Goal: Information Seeking & Learning: Learn about a topic

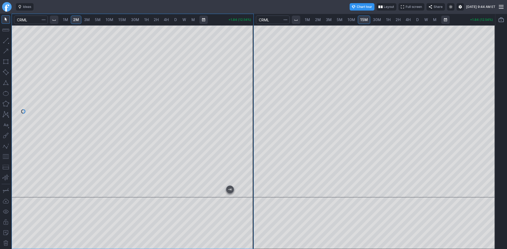
drag, startPoint x: 249, startPoint y: 88, endPoint x: 248, endPoint y: 102, distance: 14.3
click at [248, 102] on div at bounding box center [247, 110] width 11 height 159
click at [483, 110] on div at bounding box center [374, 111] width 241 height 172
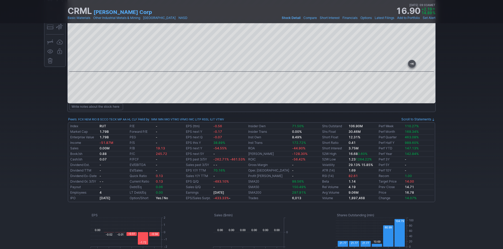
scroll to position [106, 0]
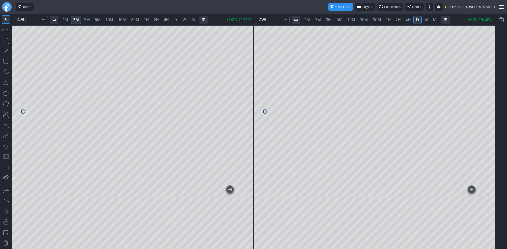
drag, startPoint x: 245, startPoint y: 77, endPoint x: 243, endPoint y: 86, distance: 9.1
click at [243, 86] on div at bounding box center [247, 110] width 11 height 159
drag, startPoint x: 250, startPoint y: 75, endPoint x: 252, endPoint y: 64, distance: 11.6
click at [251, 66] on div at bounding box center [247, 110] width 11 height 159
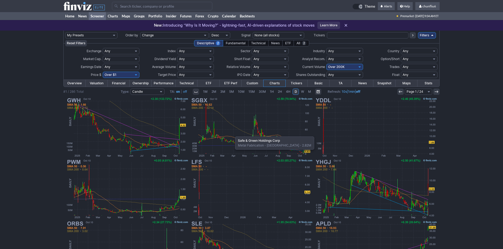
click at [232, 134] on img at bounding box center [251, 128] width 123 height 62
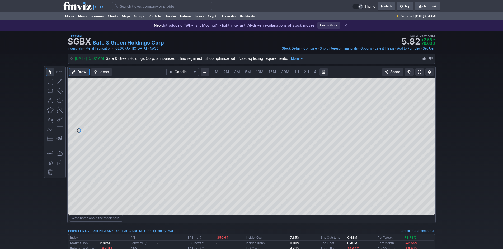
scroll to position [0, 28]
click at [420, 70] on link at bounding box center [419, 72] width 8 height 8
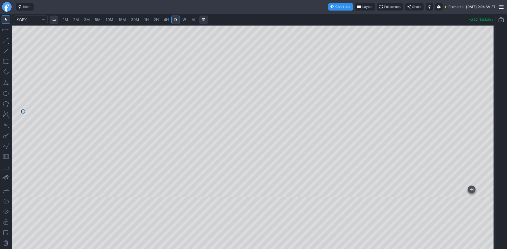
drag, startPoint x: 492, startPoint y: 132, endPoint x: 484, endPoint y: 90, distance: 43.0
click at [484, 90] on div at bounding box center [489, 110] width 11 height 159
drag, startPoint x: 488, startPoint y: 141, endPoint x: 490, endPoint y: 102, distance: 39.7
click at [490, 102] on div at bounding box center [489, 110] width 11 height 159
click at [362, 7] on span "Layout" at bounding box center [367, 6] width 10 height 5
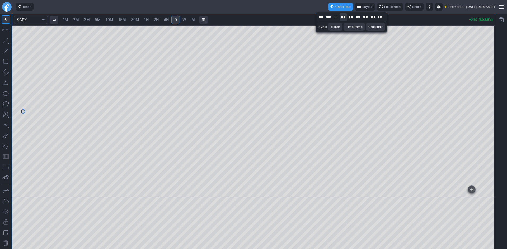
click at [343, 16] on button "Layout" at bounding box center [342, 16] width 7 height 7
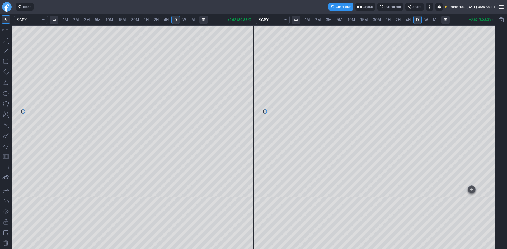
click at [389, 19] on span "1H" at bounding box center [388, 19] width 4 height 4
click at [483, 97] on div at bounding box center [374, 111] width 241 height 172
click at [3, 156] on button "button" at bounding box center [6, 157] width 8 height 8
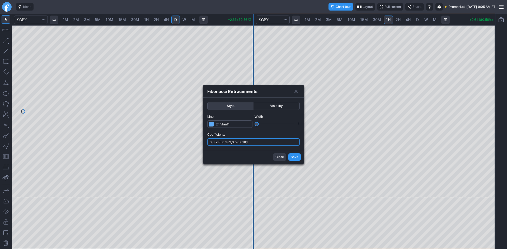
click at [257, 144] on input "0,0.236,0.382,0.5,0.618,1" at bounding box center [253, 142] width 92 height 7
type input "0,0.236,0.382,0.5,0.618,1,.786"
click at [294, 158] on span "Save" at bounding box center [294, 157] width 8 height 5
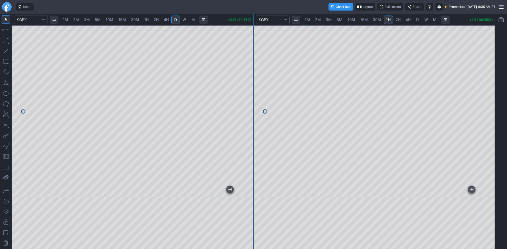
click at [67, 19] on span "1M" at bounding box center [65, 19] width 5 height 4
drag, startPoint x: 249, startPoint y: 62, endPoint x: 246, endPoint y: 79, distance: 16.8
click at [246, 79] on div at bounding box center [247, 110] width 11 height 159
drag, startPoint x: 489, startPoint y: 71, endPoint x: 486, endPoint y: 92, distance: 20.9
click at [486, 92] on div at bounding box center [489, 110] width 11 height 159
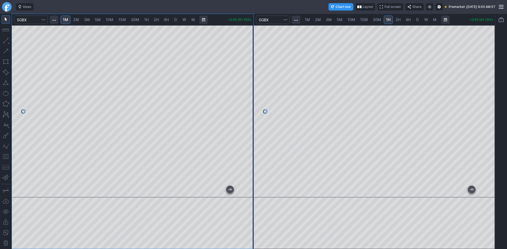
drag, startPoint x: 7, startPoint y: 158, endPoint x: 9, endPoint y: 156, distance: 3.0
click at [7, 158] on button "button" at bounding box center [6, 157] width 8 height 8
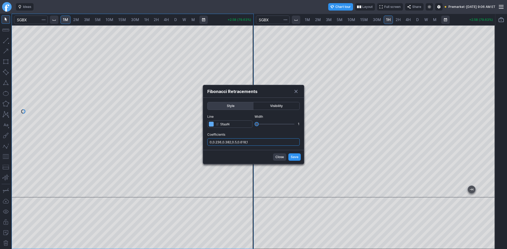
click at [264, 142] on input "0,0.236,0.382,0.5,0.618,1" at bounding box center [253, 142] width 92 height 7
type input "0,0.236,0.382,0.5,0.618,1,.786"
click at [296, 156] on span "Save" at bounding box center [294, 157] width 8 height 5
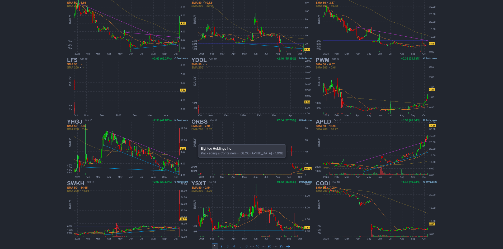
scroll to position [108, 0]
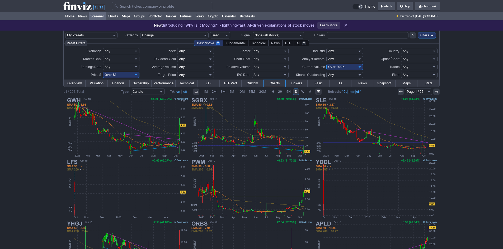
click at [135, 6] on input "Search" at bounding box center [162, 6] width 100 height 8
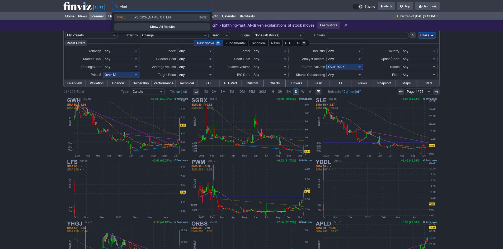
click at [120, 19] on span "YHGJ" at bounding box center [121, 17] width 9 height 4
type input "YHGJ"
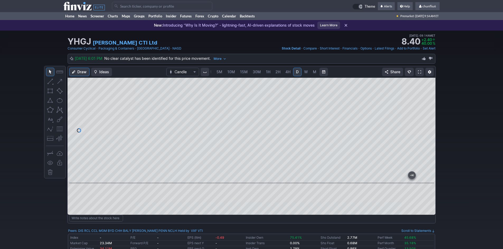
drag, startPoint x: 429, startPoint y: 116, endPoint x: 430, endPoint y: 124, distance: 7.7
click at [430, 124] on div at bounding box center [429, 129] width 11 height 92
click at [418, 72] on span at bounding box center [419, 72] width 3 height 4
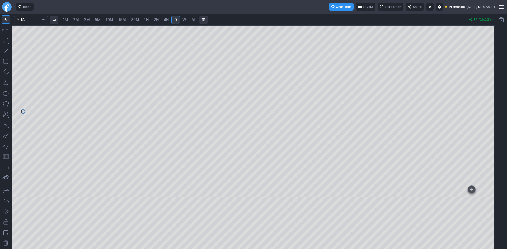
click at [363, 7] on span "Layout" at bounding box center [368, 6] width 10 height 5
click at [342, 17] on button "Layout" at bounding box center [343, 16] width 7 height 7
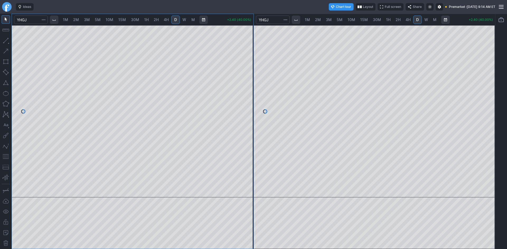
click at [388, 19] on span "1H" at bounding box center [388, 19] width 4 height 4
click at [483, 116] on div at bounding box center [374, 111] width 241 height 172
drag, startPoint x: 490, startPoint y: 86, endPoint x: 484, endPoint y: 109, distance: 24.1
click at [487, 109] on div at bounding box center [489, 110] width 11 height 159
drag, startPoint x: 416, startPoint y: 20, endPoint x: 416, endPoint y: 24, distance: 4.0
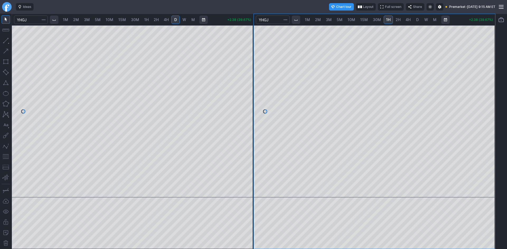
click at [416, 20] on span "D" at bounding box center [417, 19] width 3 height 4
drag, startPoint x: 488, startPoint y: 69, endPoint x: 484, endPoint y: 104, distance: 35.0
click at [486, 104] on div at bounding box center [489, 110] width 11 height 159
drag, startPoint x: 6, startPoint y: 157, endPoint x: 13, endPoint y: 154, distance: 7.6
click at [6, 156] on button "button" at bounding box center [6, 157] width 8 height 8
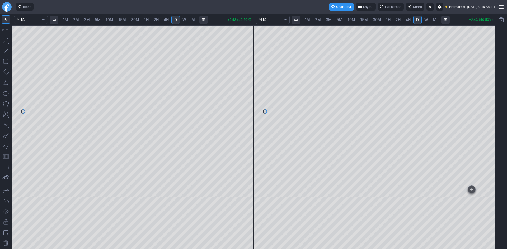
click at [384, 80] on div at bounding box center [253, 124] width 507 height 249
click at [68, 19] on span "1M" at bounding box center [65, 19] width 5 height 4
drag, startPoint x: 173, startPoint y: 193, endPoint x: -45, endPoint y: 157, distance: 220.9
click at [0, 157] on html "Ideas Chart tour Layout Full screen Share Premarket · Fri OCT 10 2025 9:16 AM E…" at bounding box center [253, 124] width 507 height 249
drag, startPoint x: 244, startPoint y: 139, endPoint x: 245, endPoint y: 142, distance: 3.5
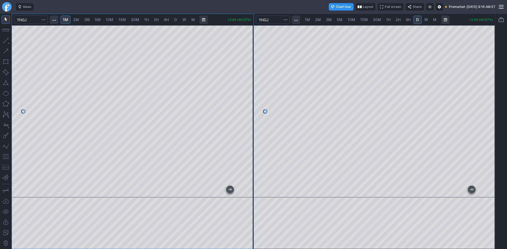
click at [245, 142] on div at bounding box center [247, 110] width 11 height 159
drag, startPoint x: 7, startPoint y: 158, endPoint x: 12, endPoint y: 157, distance: 5.1
click at [7, 158] on button "button" at bounding box center [6, 157] width 8 height 8
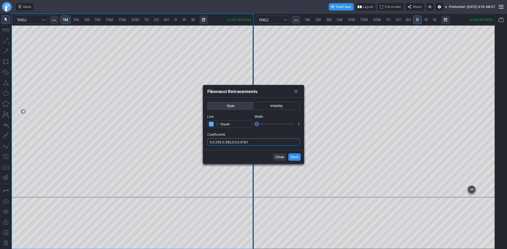
click at [257, 144] on input "0,0.236,0.382,0.5,0.618,1" at bounding box center [253, 142] width 92 height 7
type input "0,0.236,0.382,0.5,0.618,1,.786"
click at [293, 158] on span "Save" at bounding box center [294, 157] width 8 height 5
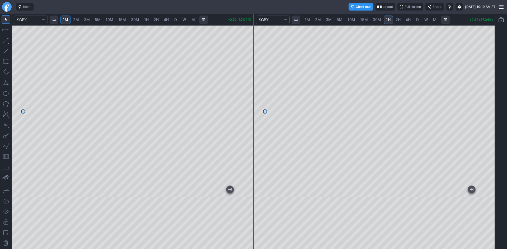
drag, startPoint x: 247, startPoint y: 128, endPoint x: 249, endPoint y: 94, distance: 33.3
click at [251, 93] on div at bounding box center [247, 110] width 11 height 159
drag, startPoint x: 248, startPoint y: 120, endPoint x: 248, endPoint y: 113, distance: 7.1
click at [248, 113] on div at bounding box center [247, 110] width 11 height 159
drag, startPoint x: 250, startPoint y: 101, endPoint x: 253, endPoint y: 119, distance: 18.3
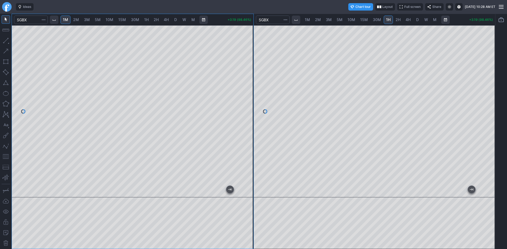
click at [253, 119] on div at bounding box center [247, 110] width 11 height 159
drag, startPoint x: 249, startPoint y: 104, endPoint x: 251, endPoint y: 112, distance: 8.9
click at [251, 112] on div at bounding box center [247, 110] width 11 height 159
drag, startPoint x: 249, startPoint y: 99, endPoint x: 248, endPoint y: 114, distance: 15.1
click at [248, 114] on div at bounding box center [247, 110] width 11 height 159
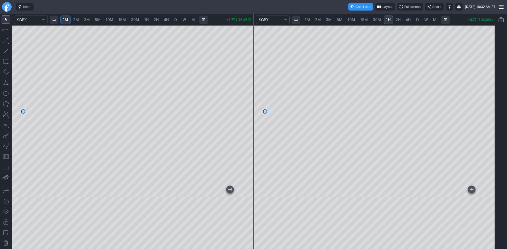
click at [79, 20] on span "2M" at bounding box center [76, 19] width 6 height 4
drag, startPoint x: 249, startPoint y: 115, endPoint x: 246, endPoint y: 129, distance: 13.9
click at [246, 129] on div at bounding box center [247, 110] width 11 height 159
drag, startPoint x: 4, startPoint y: 156, endPoint x: 8, endPoint y: 154, distance: 4.0
click at [5, 156] on button "button" at bounding box center [6, 157] width 8 height 8
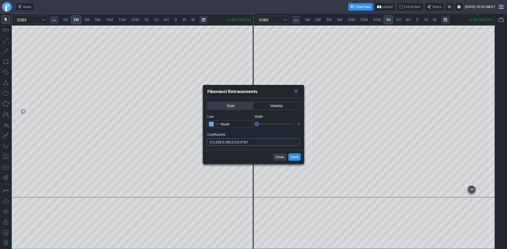
click at [253, 144] on input "0,0.236,0.382,0.5,0.618,1" at bounding box center [253, 142] width 92 height 7
type input "0,0.236,0.382,0.5,0.618,1,.786"
click at [296, 157] on span "Save" at bounding box center [294, 157] width 8 height 5
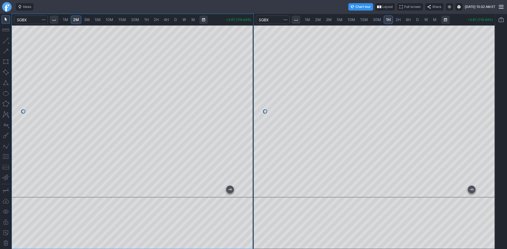
click at [243, 104] on div at bounding box center [132, 111] width 241 height 172
drag, startPoint x: 249, startPoint y: 104, endPoint x: 245, endPoint y: 109, distance: 6.9
click at [245, 109] on div at bounding box center [247, 110] width 11 height 159
click at [233, 111] on div at bounding box center [132, 111] width 241 height 172
drag, startPoint x: 247, startPoint y: 111, endPoint x: 243, endPoint y: 110, distance: 4.5
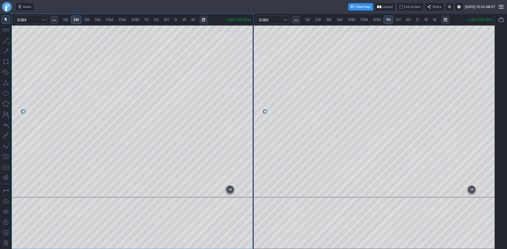
click at [243, 110] on div at bounding box center [247, 110] width 11 height 159
click at [246, 112] on div at bounding box center [247, 110] width 11 height 159
click at [8, 155] on button "button" at bounding box center [6, 157] width 8 height 8
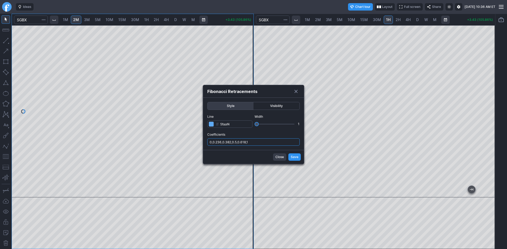
click at [264, 143] on input "0,0.236,0.382,0.5,0.618,1" at bounding box center [253, 142] width 92 height 7
type input "0,0.236,0.382,0.5,0.618,1,.786"
click at [287, 158] on div "Close Save" at bounding box center [253, 157] width 101 height 14
click at [293, 157] on span "Save" at bounding box center [294, 157] width 8 height 5
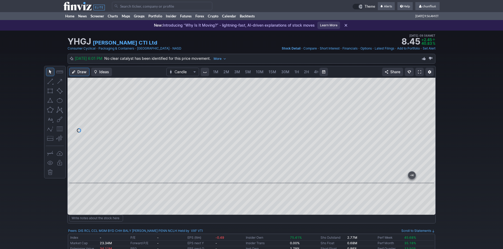
scroll to position [0, 28]
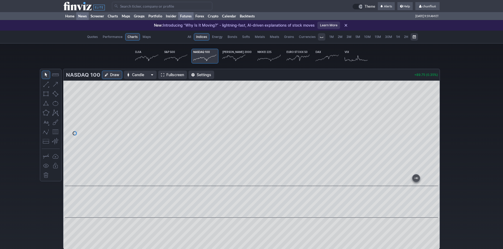
scroll to position [0, 33]
click at [69, 16] on link "Home" at bounding box center [69, 16] width 13 height 8
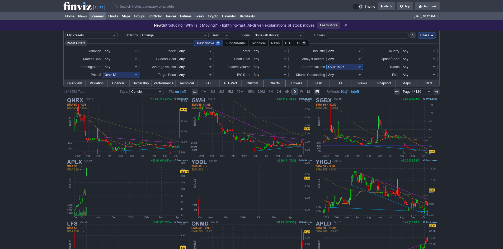
drag, startPoint x: 0, startPoint y: 0, endPoint x: 348, endPoint y: 66, distance: 354.5
click at [348, 66] on select "Any Under 50K Under 100K Under 500K Under 750K Under 1M Over 0 Over 50K Over 10…" at bounding box center [344, 67] width 37 height 6
select select "o300"
click at [326, 64] on select "Any Under 50K Under 100K Under 500K Under 750K Under 1M Over 0 Over 50K Over 10…" at bounding box center [344, 67] width 37 height 6
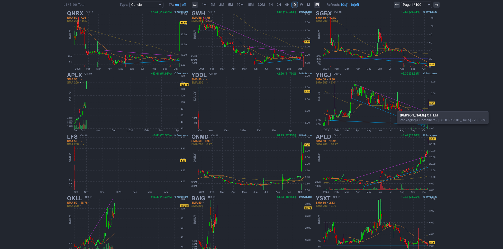
scroll to position [106, 0]
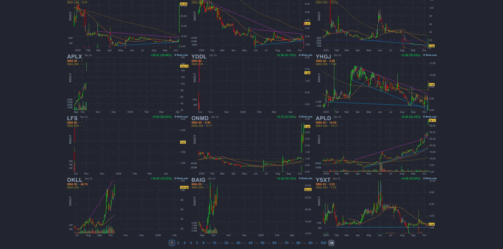
click at [329, 244] on icon at bounding box center [331, 243] width 4 height 4
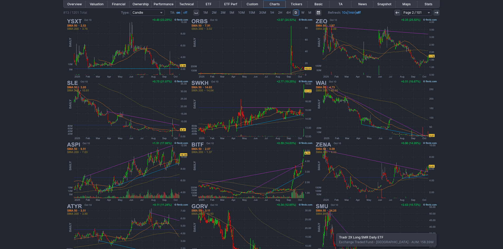
scroll to position [108, 0]
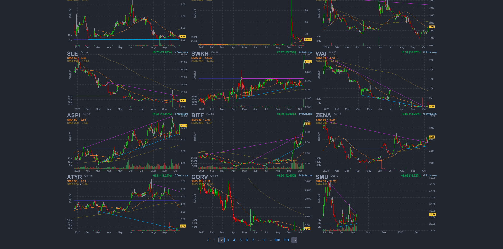
click at [292, 239] on icon at bounding box center [294, 240] width 4 height 4
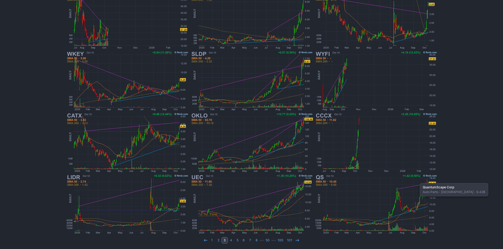
scroll to position [108, 0]
click at [297, 238] on link at bounding box center [297, 240] width 6 height 6
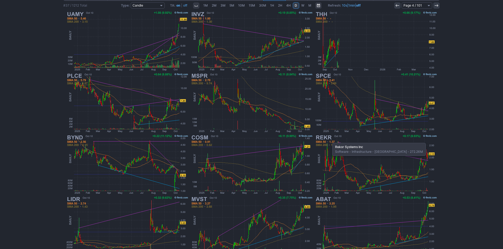
scroll to position [108, 0]
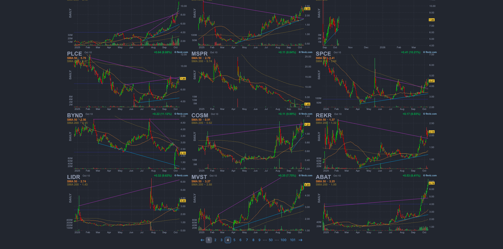
click at [211, 240] on link "1" at bounding box center [209, 240] width 6 height 6
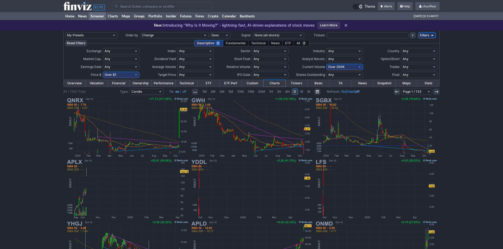
click at [137, 8] on input "Search" at bounding box center [162, 6] width 100 height 8
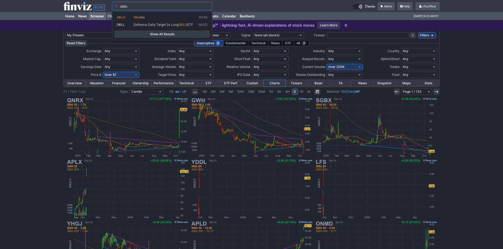
type input "oklo"
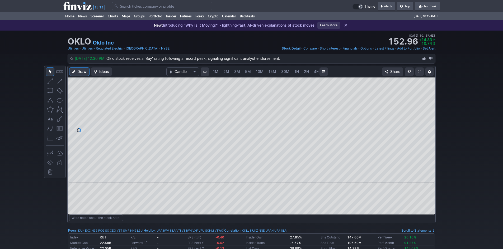
scroll to position [0, 28]
click at [219, 70] on span "5M" at bounding box center [219, 71] width 6 height 4
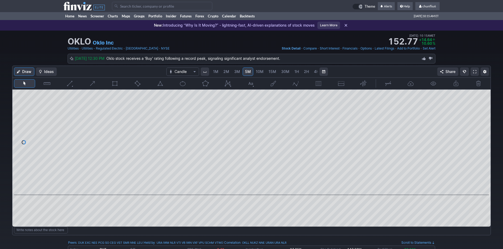
click at [214, 72] on span "1M" at bounding box center [215, 71] width 5 height 4
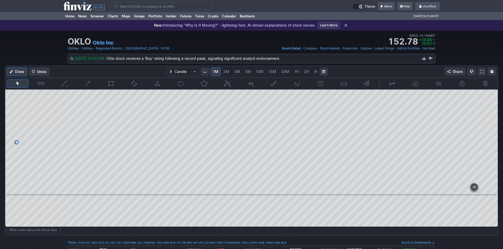
drag, startPoint x: 488, startPoint y: 108, endPoint x: 493, endPoint y: 133, distance: 25.0
click at [493, 133] on div at bounding box center [491, 141] width 11 height 92
drag, startPoint x: 496, startPoint y: 123, endPoint x: 495, endPoint y: 134, distance: 11.2
click at [495, 134] on div at bounding box center [491, 141] width 11 height 92
drag, startPoint x: 490, startPoint y: 130, endPoint x: 488, endPoint y: 119, distance: 11.4
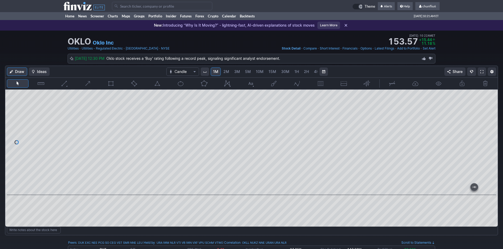
click at [489, 119] on div at bounding box center [491, 141] width 11 height 92
drag, startPoint x: 492, startPoint y: 116, endPoint x: 488, endPoint y: 128, distance: 12.3
click at [488, 128] on div at bounding box center [491, 141] width 11 height 92
drag, startPoint x: 495, startPoint y: 132, endPoint x: 493, endPoint y: 140, distance: 8.1
click at [493, 140] on div at bounding box center [491, 141] width 11 height 92
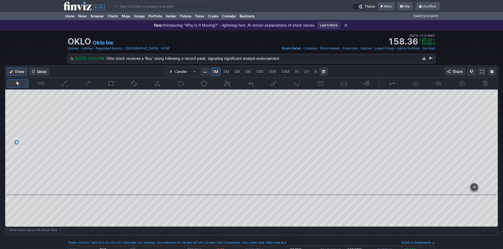
click at [481, 72] on span at bounding box center [481, 72] width 3 height 4
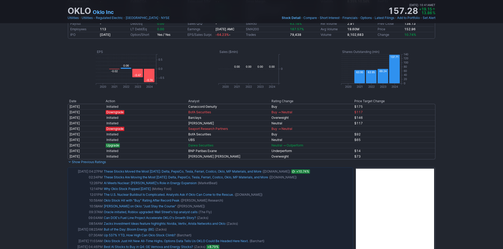
scroll to position [290, 0]
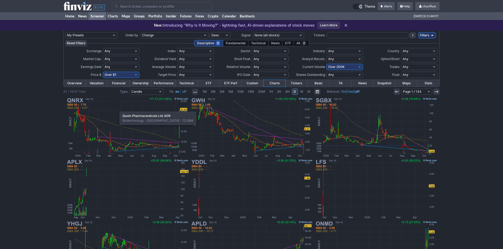
click at [117, 109] on img at bounding box center [126, 128] width 123 height 62
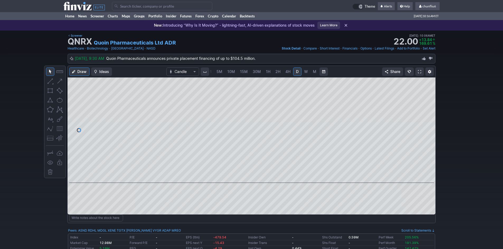
click at [419, 70] on span at bounding box center [419, 72] width 3 height 4
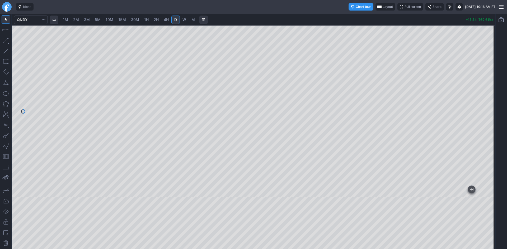
drag, startPoint x: 491, startPoint y: 133, endPoint x: 484, endPoint y: 117, distance: 16.8
click at [484, 117] on div at bounding box center [489, 110] width 11 height 159
click at [4, 156] on button "button" at bounding box center [6, 157] width 8 height 8
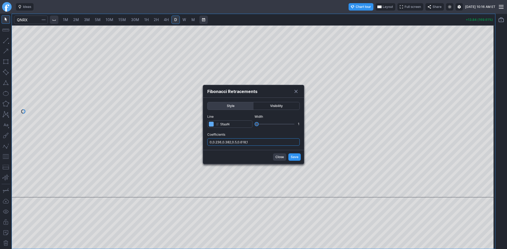
click at [261, 140] on input "0,0.236,0.382,0.5,0.618,1" at bounding box center [253, 142] width 92 height 7
type input "0,0.236,0.382,0.5,0.618,1,.786,1.236"
click at [299, 159] on button "Save" at bounding box center [294, 157] width 12 height 7
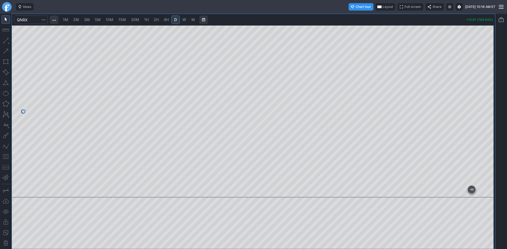
drag, startPoint x: 491, startPoint y: 104, endPoint x: 491, endPoint y: 100, distance: 4.0
click at [491, 100] on div at bounding box center [489, 110] width 11 height 159
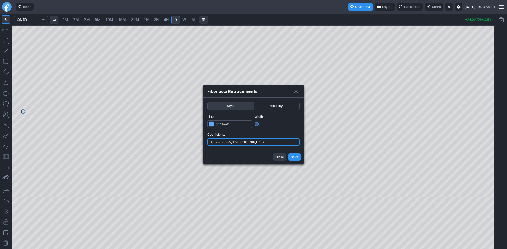
click at [284, 143] on input "0,0.236,0.382,0.5,0.618,1,.786,1.236" at bounding box center [253, 142] width 92 height 7
type input "0,0.236,0.382,0.5,0.618,1,.786,1.236,1.5,1.786,1.382"
click at [296, 157] on span "Save" at bounding box center [294, 157] width 8 height 5
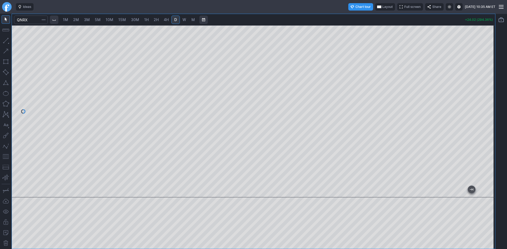
drag, startPoint x: 487, startPoint y: 105, endPoint x: 485, endPoint y: 136, distance: 30.6
click at [485, 136] on div at bounding box center [489, 110] width 11 height 159
click at [476, 92] on div at bounding box center [253, 111] width 483 height 172
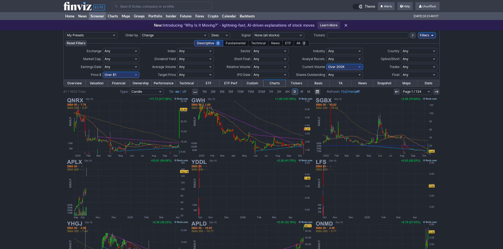
click at [126, 76] on select "Any Under $1 Under $2 Under $3 Under $4 Under $5 Under $7 Under $10 Under $15 U…" at bounding box center [121, 75] width 37 height 6
select select "o10"
click at [103, 72] on select "Any Under $1 Under $2 Under $3 Under $4 Under $5 Under $7 Under $10 Under $15 U…" at bounding box center [121, 75] width 37 height 6
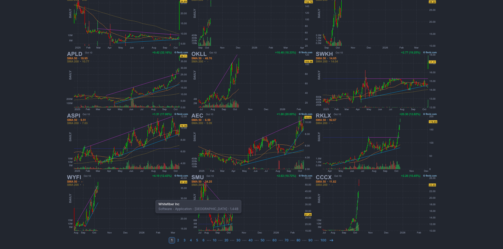
scroll to position [108, 0]
click at [329, 241] on icon at bounding box center [331, 240] width 4 height 4
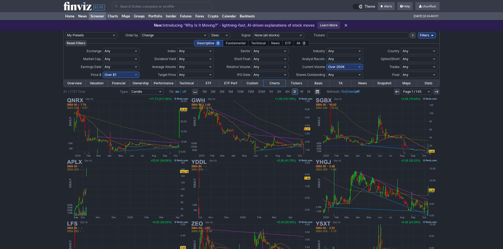
click at [142, 7] on input "Search" at bounding box center [162, 6] width 100 height 8
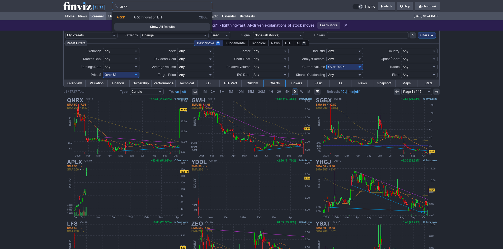
type input "arkk"
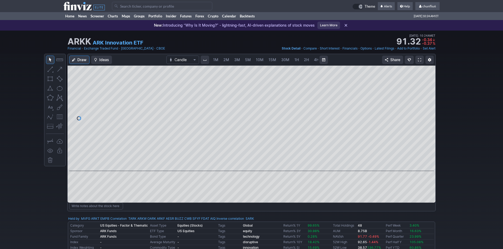
scroll to position [0, 28]
click at [421, 59] on span at bounding box center [419, 60] width 3 height 4
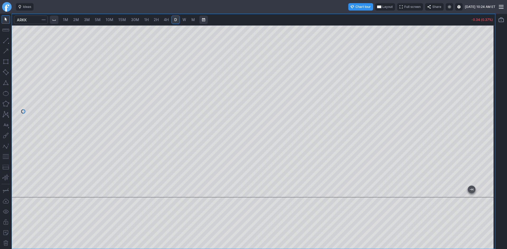
click at [77, 19] on span "2M" at bounding box center [76, 19] width 6 height 4
click at [478, 141] on div at bounding box center [253, 111] width 483 height 172
click at [113, 20] on span "10M" at bounding box center [110, 19] width 8 height 4
drag, startPoint x: 492, startPoint y: 48, endPoint x: 488, endPoint y: 72, distance: 23.8
click at [488, 72] on div at bounding box center [489, 110] width 11 height 159
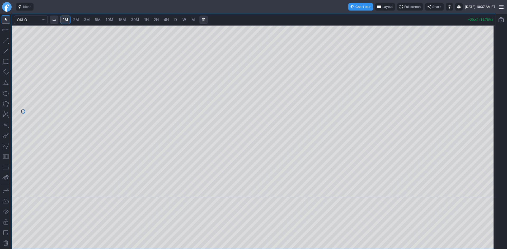
drag, startPoint x: 490, startPoint y: 84, endPoint x: 484, endPoint y: 104, distance: 21.5
click at [486, 102] on div at bounding box center [489, 110] width 11 height 159
drag, startPoint x: 4, startPoint y: 156, endPoint x: 12, endPoint y: 155, distance: 7.6
click at [5, 156] on button "button" at bounding box center [6, 157] width 8 height 8
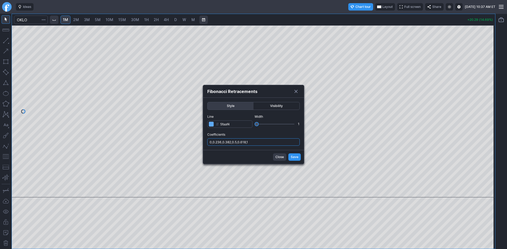
click at [265, 143] on input "0,0.236,0.382,0.5,0.618,1" at bounding box center [253, 142] width 92 height 7
type input "0,0.236,0.382,0.5,0.618,1,.786"
click at [291, 156] on span "Save" at bounding box center [294, 157] width 8 height 5
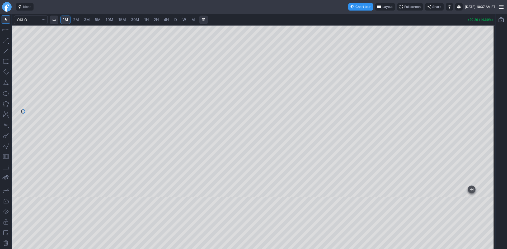
click at [382, 6] on span "Layout" at bounding box center [387, 6] width 10 height 5
click at [366, 17] on button "Layout" at bounding box center [363, 16] width 7 height 7
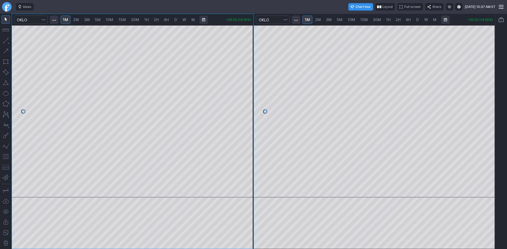
click at [374, 20] on span "30M" at bounding box center [377, 19] width 8 height 4
drag, startPoint x: 491, startPoint y: 53, endPoint x: 486, endPoint y: 93, distance: 41.2
click at [487, 92] on div at bounding box center [489, 110] width 11 height 159
drag, startPoint x: 492, startPoint y: 106, endPoint x: 486, endPoint y: 120, distance: 15.0
click at [491, 118] on div at bounding box center [489, 110] width 11 height 159
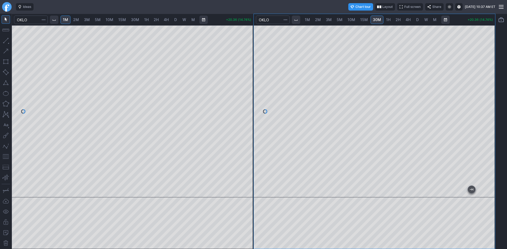
click at [466, 120] on div at bounding box center [374, 111] width 241 height 172
click at [7, 157] on button "button" at bounding box center [6, 157] width 8 height 8
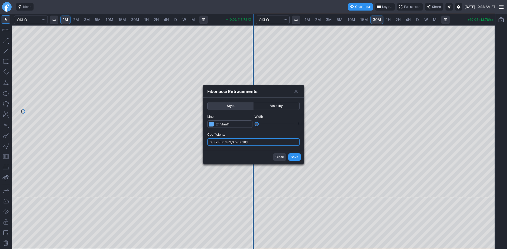
click at [269, 141] on input "0,0.236,0.382,0.5,0.618,1" at bounding box center [253, 142] width 92 height 7
type input "0,0.236,0.382,0.5,0.618,1,.786"
click at [292, 156] on span "Save" at bounding box center [294, 157] width 8 height 5
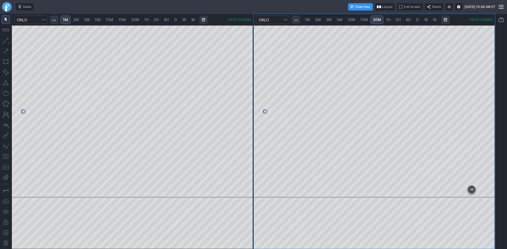
drag, startPoint x: 488, startPoint y: 134, endPoint x: 487, endPoint y: 107, distance: 26.4
click at [487, 107] on div at bounding box center [489, 110] width 11 height 159
drag, startPoint x: 251, startPoint y: 62, endPoint x: 248, endPoint y: 78, distance: 16.7
click at [248, 78] on div at bounding box center [247, 110] width 11 height 159
drag, startPoint x: 489, startPoint y: 55, endPoint x: 486, endPoint y: 79, distance: 24.0
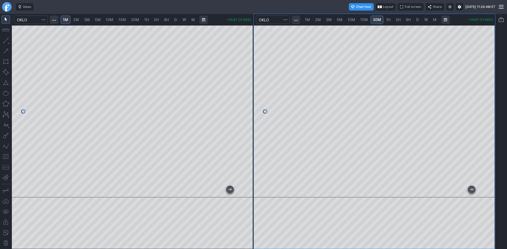
click at [486, 79] on div at bounding box center [489, 110] width 11 height 159
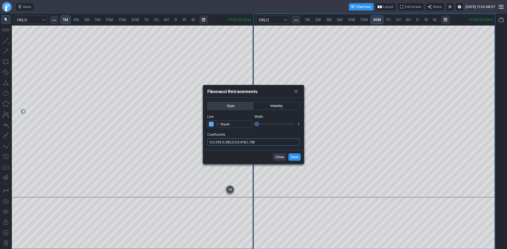
click at [278, 143] on input "0,0.236,0.382,0.5,0.618,1,.786" at bounding box center [253, 142] width 92 height 7
click at [293, 158] on span "Save" at bounding box center [294, 157] width 8 height 5
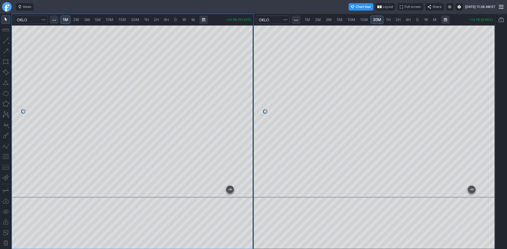
drag, startPoint x: 245, startPoint y: 72, endPoint x: 251, endPoint y: 75, distance: 6.6
click at [251, 75] on div at bounding box center [247, 110] width 11 height 159
drag, startPoint x: 251, startPoint y: 75, endPoint x: 251, endPoint y: 68, distance: 6.9
click at [251, 68] on div at bounding box center [247, 110] width 11 height 159
drag, startPoint x: 246, startPoint y: 64, endPoint x: 246, endPoint y: 82, distance: 17.9
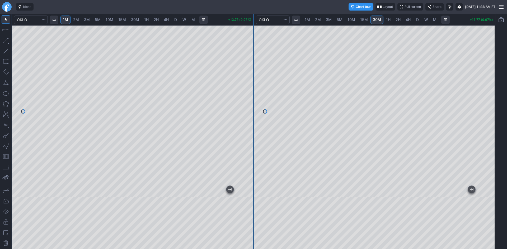
click at [246, 82] on div at bounding box center [247, 110] width 11 height 159
drag, startPoint x: 244, startPoint y: 82, endPoint x: 247, endPoint y: 69, distance: 13.3
click at [247, 69] on div at bounding box center [247, 110] width 11 height 159
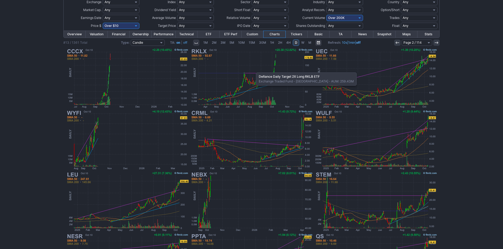
scroll to position [53, 0]
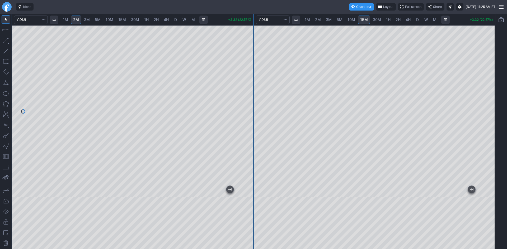
drag, startPoint x: 245, startPoint y: 41, endPoint x: 245, endPoint y: 68, distance: 27.2
click at [245, 68] on div at bounding box center [247, 110] width 11 height 159
drag, startPoint x: 246, startPoint y: 74, endPoint x: 251, endPoint y: 54, distance: 20.0
click at [251, 54] on div at bounding box center [247, 110] width 11 height 159
drag, startPoint x: 249, startPoint y: 120, endPoint x: 249, endPoint y: 124, distance: 4.0
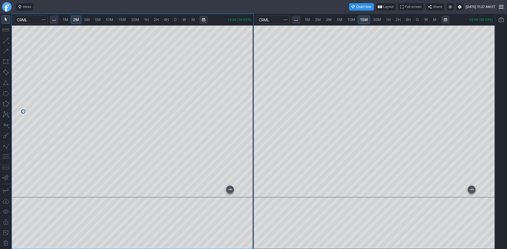
click at [249, 124] on div at bounding box center [247, 110] width 11 height 159
drag, startPoint x: 244, startPoint y: 118, endPoint x: 246, endPoint y: 99, distance: 18.8
click at [246, 99] on div at bounding box center [247, 110] width 11 height 159
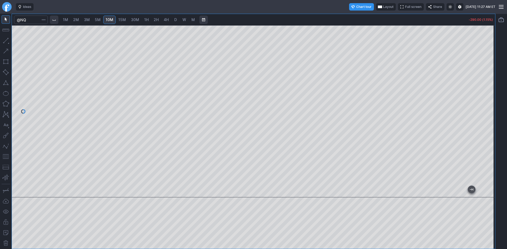
drag, startPoint x: 490, startPoint y: 58, endPoint x: 488, endPoint y: 105, distance: 47.3
click at [488, 105] on div at bounding box center [489, 110] width 11 height 159
drag, startPoint x: 489, startPoint y: 75, endPoint x: 486, endPoint y: 103, distance: 28.6
click at [488, 103] on div at bounding box center [489, 110] width 11 height 159
click at [121, 18] on span "15M" at bounding box center [122, 19] width 8 height 4
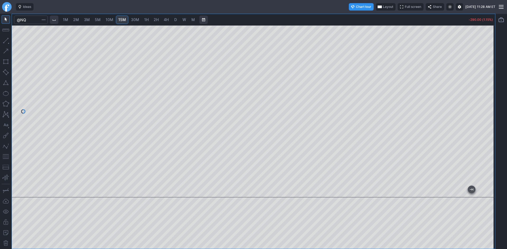
drag, startPoint x: 493, startPoint y: 65, endPoint x: 485, endPoint y: 95, distance: 31.7
click at [496, 98] on div "1M 2M 3M 5M 10M 15M 30M 1H 2H 4H D W M -290.00 (1.15%)" at bounding box center [253, 132] width 507 height 236
drag, startPoint x: 490, startPoint y: 86, endPoint x: 487, endPoint y: 92, distance: 6.4
click at [490, 91] on div at bounding box center [489, 110] width 11 height 159
drag, startPoint x: 489, startPoint y: 70, endPoint x: 489, endPoint y: 106, distance: 35.4
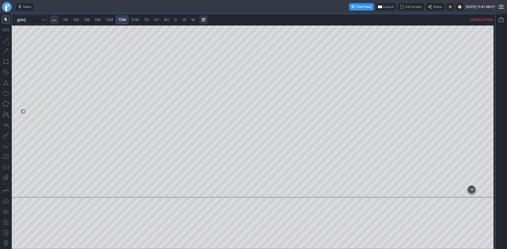
click at [489, 106] on div at bounding box center [489, 110] width 11 height 159
drag, startPoint x: 487, startPoint y: 94, endPoint x: 484, endPoint y: 128, distance: 34.4
click at [485, 130] on div at bounding box center [489, 110] width 11 height 159
click at [110, 20] on span "10M" at bounding box center [110, 19] width 8 height 4
drag, startPoint x: 491, startPoint y: 92, endPoint x: 486, endPoint y: 146, distance: 54.6
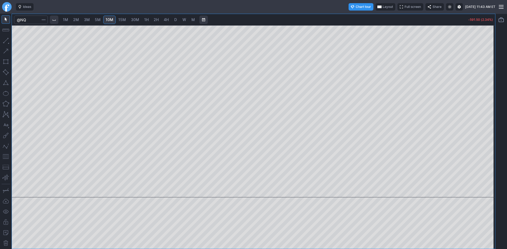
click at [486, 146] on div at bounding box center [489, 110] width 11 height 159
drag, startPoint x: 7, startPoint y: 156, endPoint x: 13, endPoint y: 150, distance: 7.7
click at [8, 155] on button "button" at bounding box center [6, 157] width 8 height 8
click at [382, 7] on span "Layout" at bounding box center [387, 6] width 10 height 5
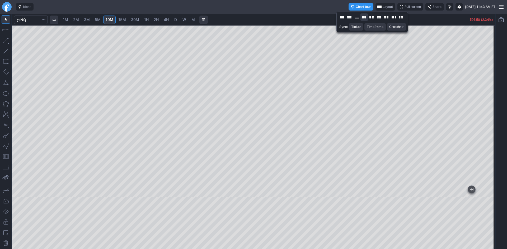
click at [364, 17] on button "Layout" at bounding box center [363, 16] width 7 height 7
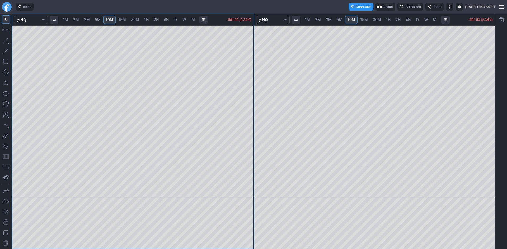
click at [379, 19] on span "30M" at bounding box center [377, 19] width 8 height 4
click at [387, 20] on span "1H" at bounding box center [388, 19] width 4 height 4
drag, startPoint x: 487, startPoint y: 70, endPoint x: 484, endPoint y: 114, distance: 43.4
click at [484, 114] on div at bounding box center [489, 110] width 11 height 159
drag, startPoint x: 491, startPoint y: 89, endPoint x: 492, endPoint y: 85, distance: 4.4
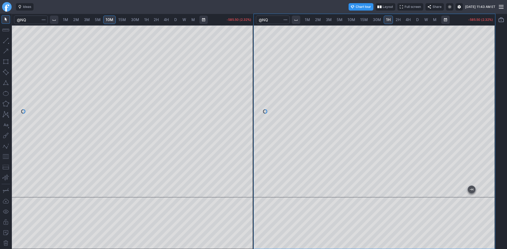
click at [492, 85] on div at bounding box center [489, 110] width 11 height 159
click at [6, 157] on button "button" at bounding box center [6, 157] width 8 height 8
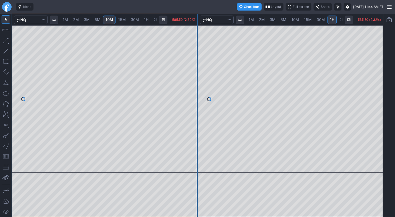
scroll to position [0, 36]
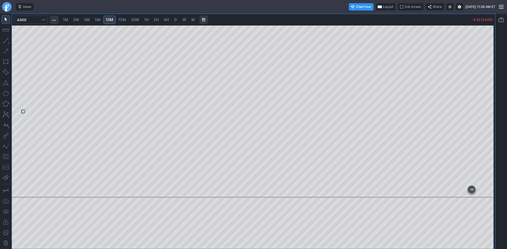
drag, startPoint x: 490, startPoint y: 52, endPoint x: 488, endPoint y: 68, distance: 16.0
click at [488, 68] on div at bounding box center [489, 110] width 11 height 159
drag, startPoint x: 492, startPoint y: 77, endPoint x: 484, endPoint y: 95, distance: 19.1
click at [489, 94] on div at bounding box center [489, 110] width 11 height 159
click at [173, 20] on link "D" at bounding box center [175, 20] width 8 height 8
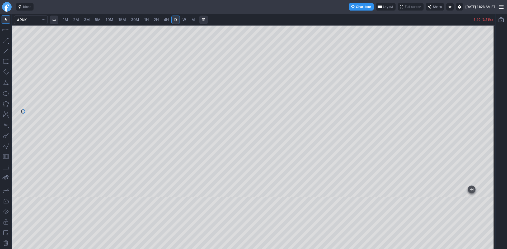
drag, startPoint x: 488, startPoint y: 66, endPoint x: 485, endPoint y: 94, distance: 28.4
click at [488, 94] on div at bounding box center [489, 110] width 11 height 159
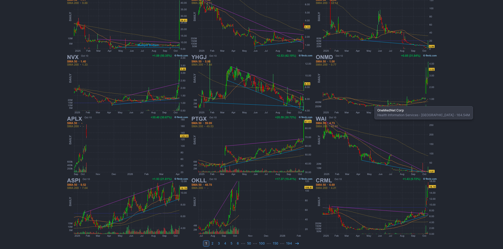
scroll to position [108, 0]
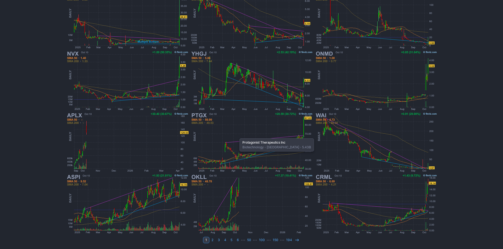
click at [237, 136] on img at bounding box center [251, 143] width 123 height 62
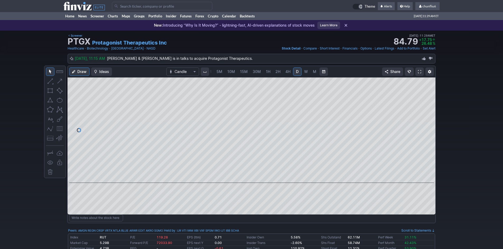
click at [222, 71] on link "5M" at bounding box center [219, 72] width 11 height 8
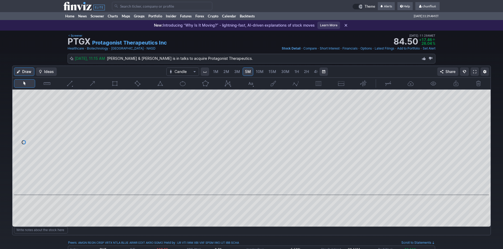
click at [215, 73] on span "1M" at bounding box center [215, 71] width 5 height 4
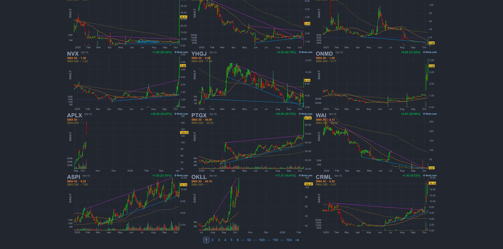
scroll to position [108, 0]
click at [295, 240] on use at bounding box center [296, 240] width 3 height 2
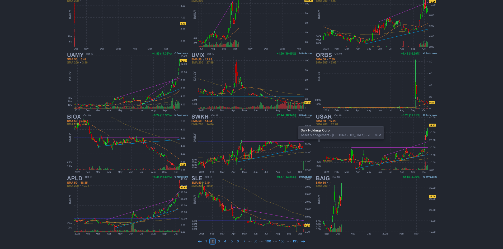
scroll to position [108, 0]
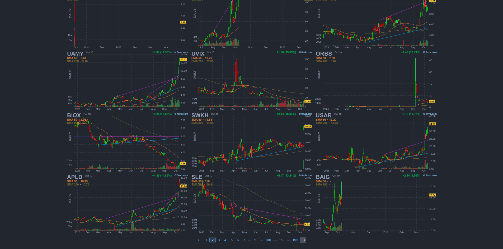
click at [303, 240] on icon at bounding box center [303, 240] width 4 height 4
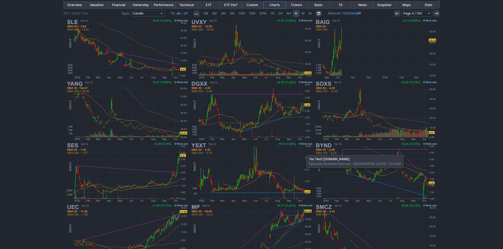
scroll to position [29, 0]
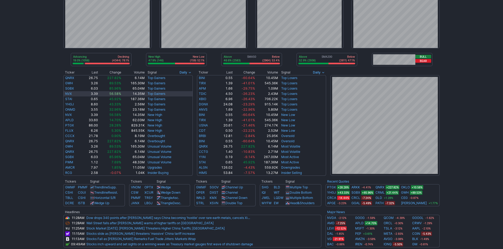
scroll to position [53, 0]
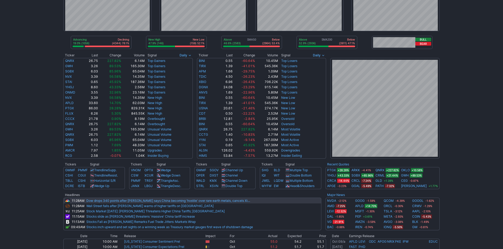
click at [184, 200] on link "Dow drops 340 points after [PERSON_NAME] says China becoming 'hostile' over rar…" at bounding box center [168, 201] width 164 height 4
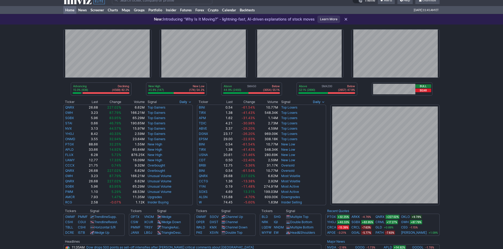
scroll to position [0, 0]
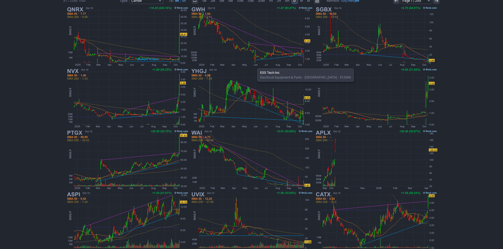
scroll to position [108, 0]
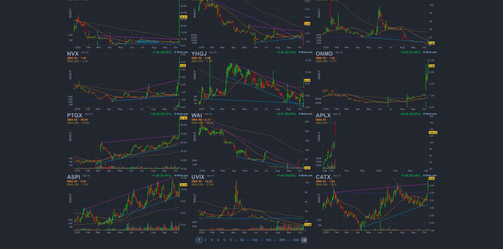
click at [304, 242] on icon at bounding box center [304, 240] width 4 height 4
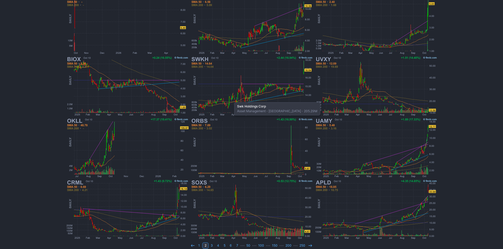
scroll to position [108, 0]
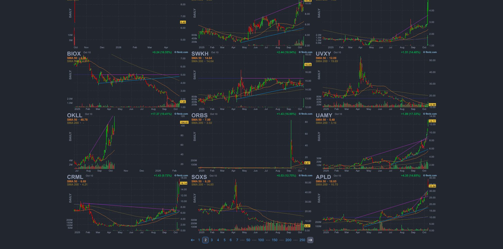
click at [308, 240] on icon at bounding box center [310, 240] width 4 height 4
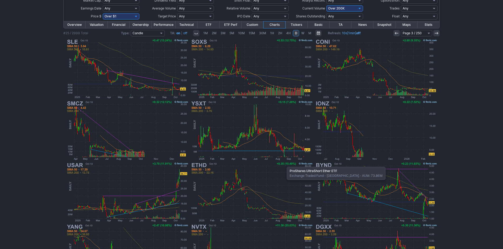
scroll to position [79, 0]
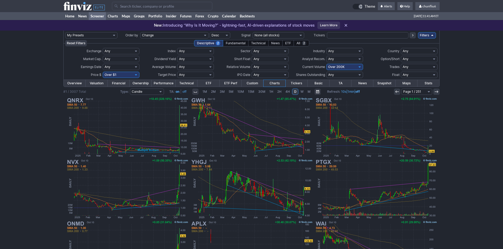
click at [138, 6] on input "Search" at bounding box center [162, 6] width 100 height 8
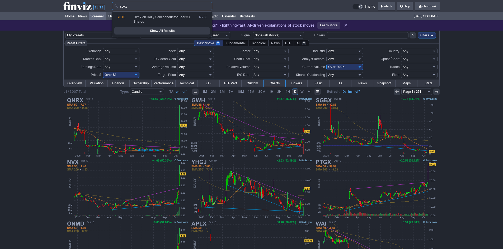
type input "soxs"
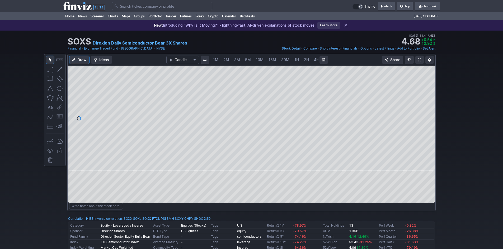
scroll to position [0, 28]
click at [427, 83] on div at bounding box center [252, 119] width 368 height 106
drag, startPoint x: 430, startPoint y: 130, endPoint x: 425, endPoint y: 76, distance: 54.6
click at [427, 74] on div at bounding box center [429, 117] width 11 height 92
drag, startPoint x: 426, startPoint y: 136, endPoint x: 427, endPoint y: 113, distance: 23.8
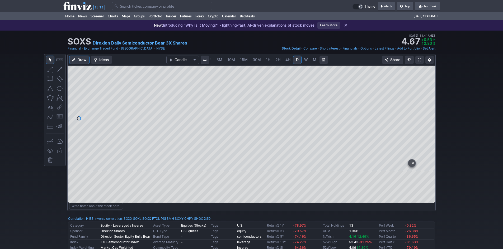
click at [427, 113] on div at bounding box center [429, 117] width 11 height 92
click at [417, 59] on link at bounding box center [419, 60] width 8 height 8
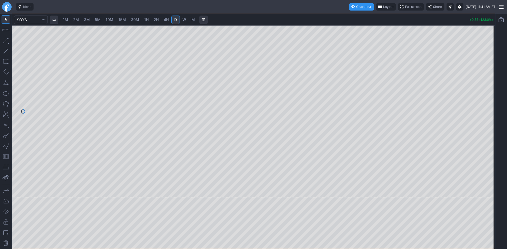
click at [68, 21] on span "1M" at bounding box center [65, 19] width 5 height 4
drag, startPoint x: 489, startPoint y: 84, endPoint x: 485, endPoint y: 124, distance: 40.3
click at [485, 124] on div at bounding box center [489, 110] width 11 height 159
click at [383, 5] on span "Layout" at bounding box center [388, 6] width 10 height 5
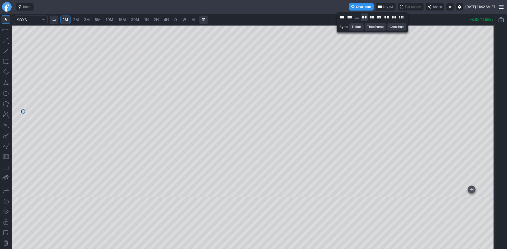
click at [366, 17] on button "Layout" at bounding box center [363, 16] width 7 height 7
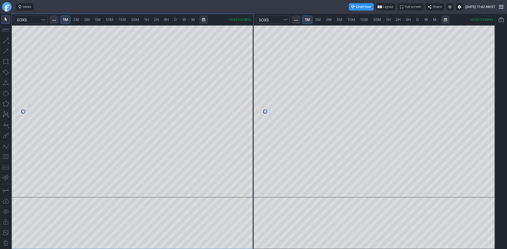
click at [375, 20] on span "30M" at bounding box center [377, 19] width 8 height 4
drag, startPoint x: 245, startPoint y: 92, endPoint x: 244, endPoint y: 114, distance: 21.7
click at [244, 114] on div at bounding box center [247, 110] width 11 height 159
click at [6, 158] on button "button" at bounding box center [6, 157] width 8 height 8
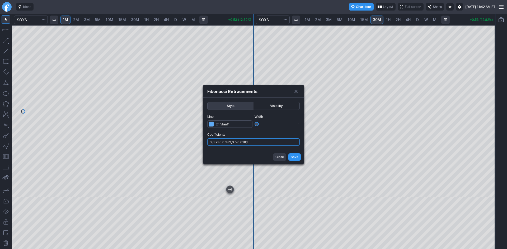
click at [275, 142] on input "0,0.236,0.382,0.5,0.618,1" at bounding box center [253, 142] width 92 height 7
type input "0,0.236,0.382,0.5,0.618,1,.786"
click at [288, 157] on div "Close Save" at bounding box center [253, 157] width 101 height 14
click at [292, 158] on span "Save" at bounding box center [294, 157] width 8 height 5
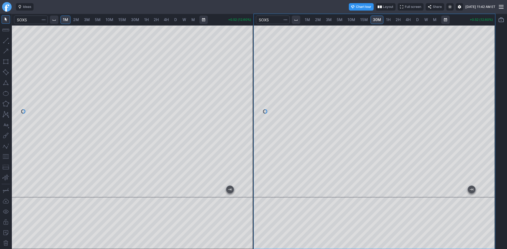
click at [6, 155] on button "button" at bounding box center [6, 157] width 8 height 8
drag, startPoint x: 250, startPoint y: 88, endPoint x: 247, endPoint y: 106, distance: 17.6
click at [247, 106] on div at bounding box center [247, 110] width 11 height 159
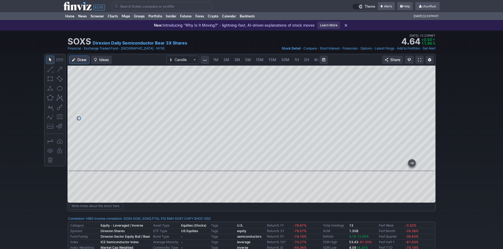
scroll to position [0, 28]
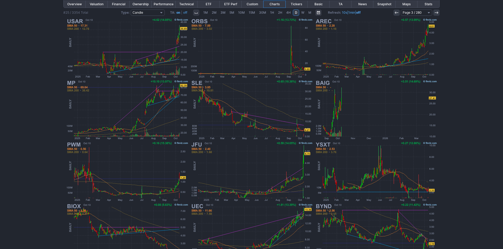
scroll to position [79, 0]
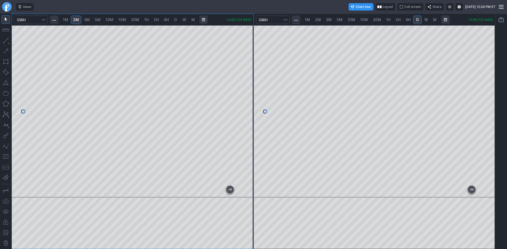
drag, startPoint x: 246, startPoint y: 99, endPoint x: 244, endPoint y: 71, distance: 28.1
click at [244, 71] on div at bounding box center [247, 110] width 11 height 159
drag, startPoint x: 251, startPoint y: 66, endPoint x: 249, endPoint y: 77, distance: 10.6
click at [249, 77] on div at bounding box center [247, 110] width 11 height 159
drag, startPoint x: 248, startPoint y: 68, endPoint x: 246, endPoint y: 76, distance: 8.3
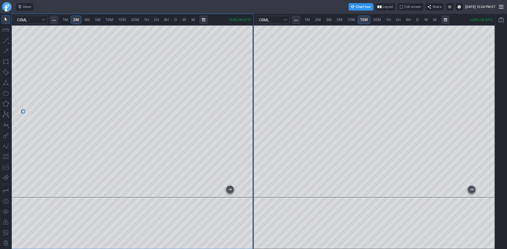
click at [246, 76] on div at bounding box center [247, 110] width 11 height 159
click at [243, 58] on div at bounding box center [132, 111] width 241 height 172
drag, startPoint x: 245, startPoint y: 66, endPoint x: 245, endPoint y: 53, distance: 13.2
click at [245, 53] on div at bounding box center [247, 110] width 11 height 159
drag, startPoint x: 5, startPoint y: 157, endPoint x: 11, endPoint y: 155, distance: 6.3
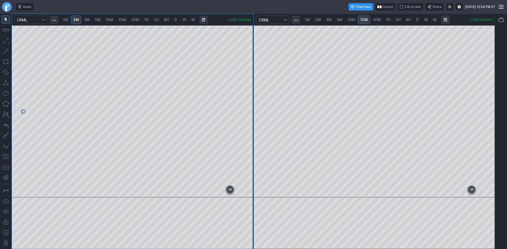
click at [5, 157] on button "button" at bounding box center [6, 157] width 8 height 8
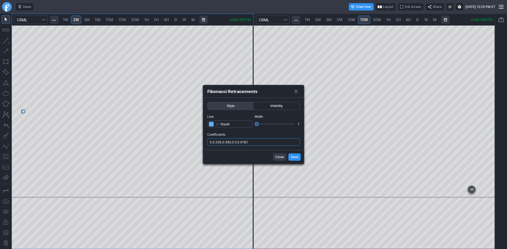
drag, startPoint x: 257, startPoint y: 141, endPoint x: 257, endPoint y: 146, distance: 4.5
click at [257, 141] on input "0,0.236,0.382,0.5,0.618,1" at bounding box center [253, 142] width 92 height 7
type input "0,0.236,0.382,0.5,0.618,1,.786"
click at [296, 157] on span "Save" at bounding box center [294, 157] width 8 height 5
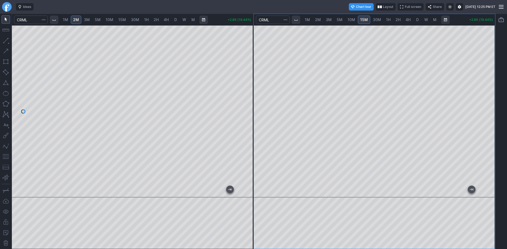
drag, startPoint x: 491, startPoint y: 90, endPoint x: 489, endPoint y: 88, distance: 2.9
click at [489, 88] on div at bounding box center [489, 110] width 11 height 159
